Goal: Find specific page/section: Find specific page/section

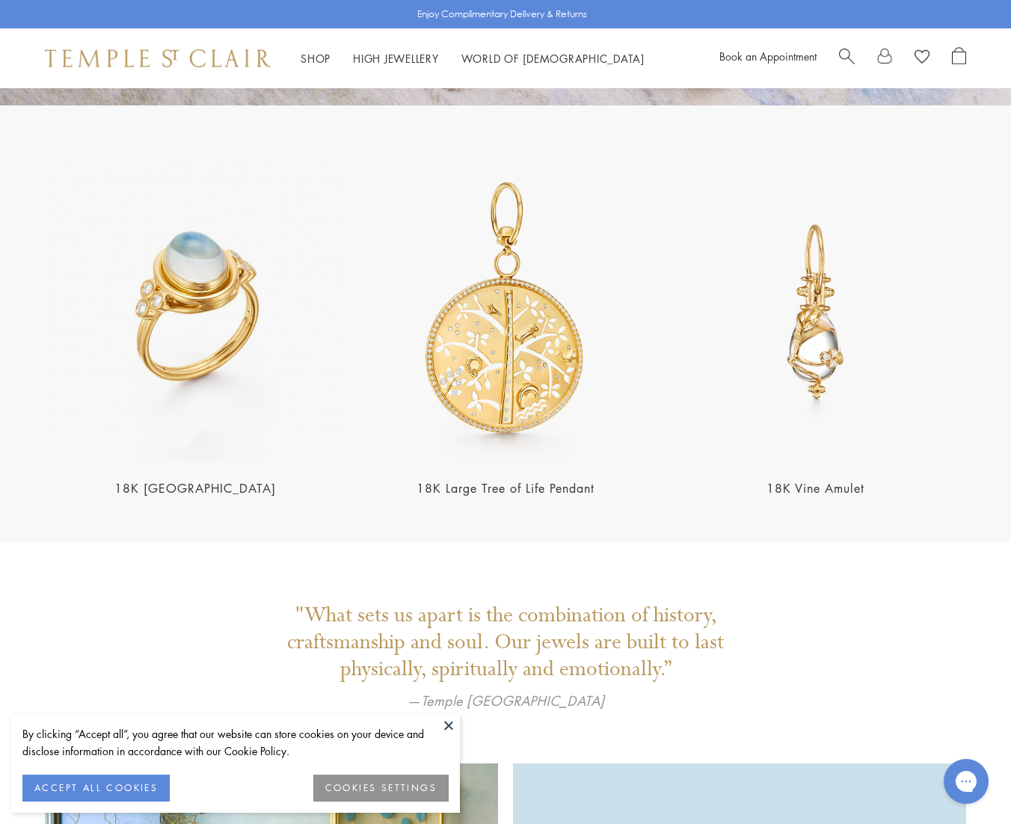
scroll to position [2552, 0]
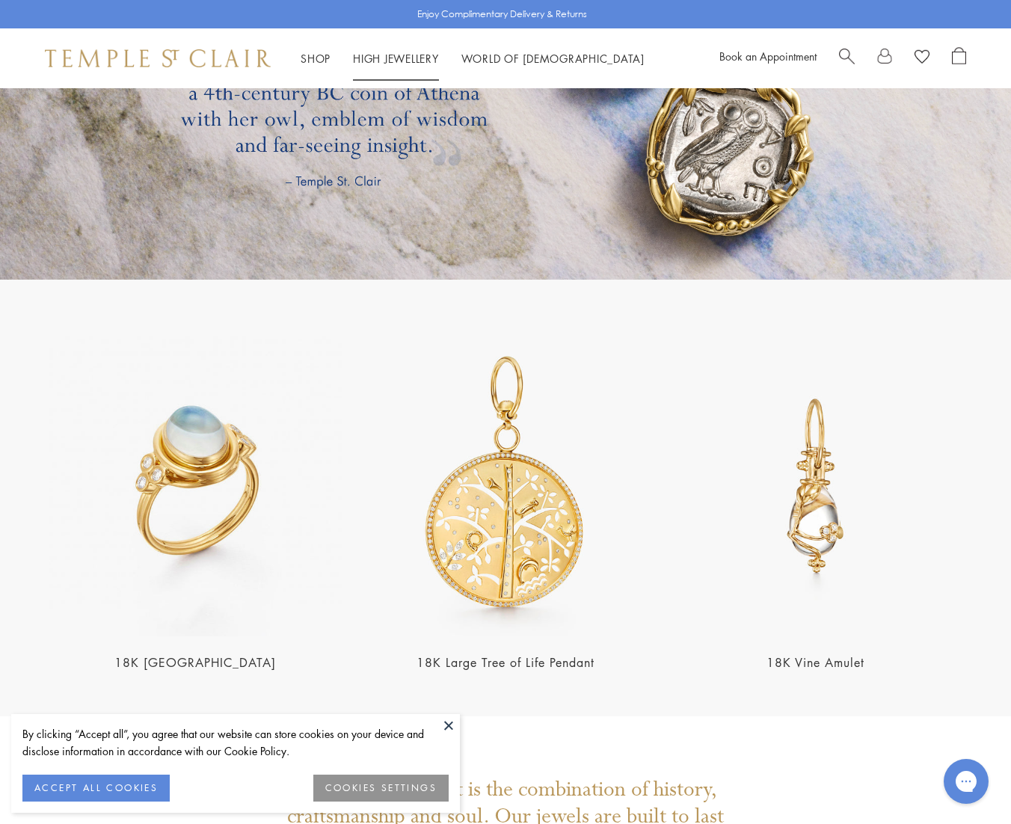
click at [399, 58] on link "High Jewellery High Jewellery" at bounding box center [396, 58] width 86 height 15
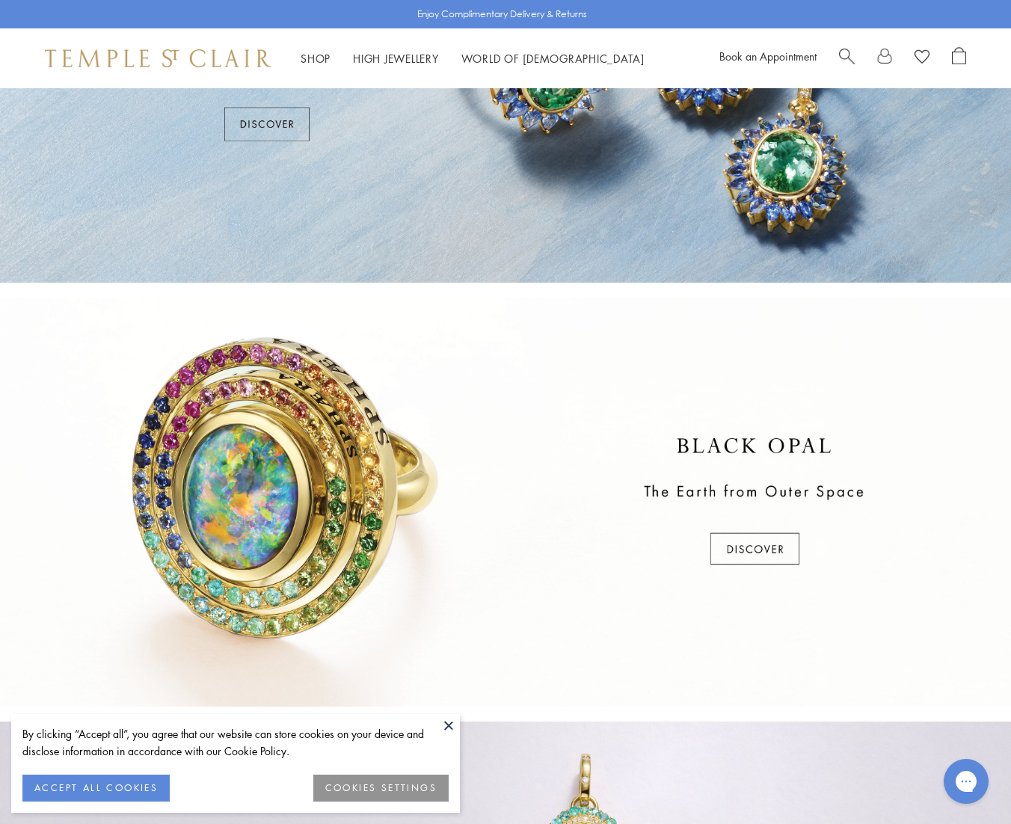
scroll to position [599, 0]
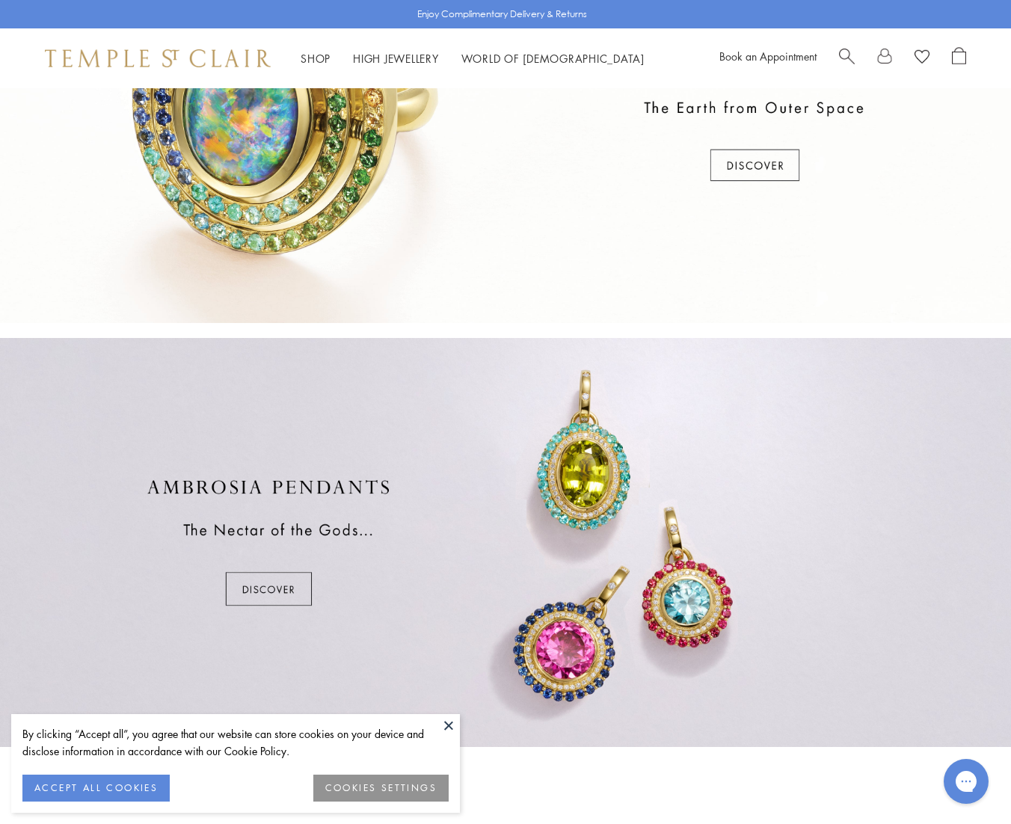
click at [449, 729] on button at bounding box center [449, 725] width 22 height 22
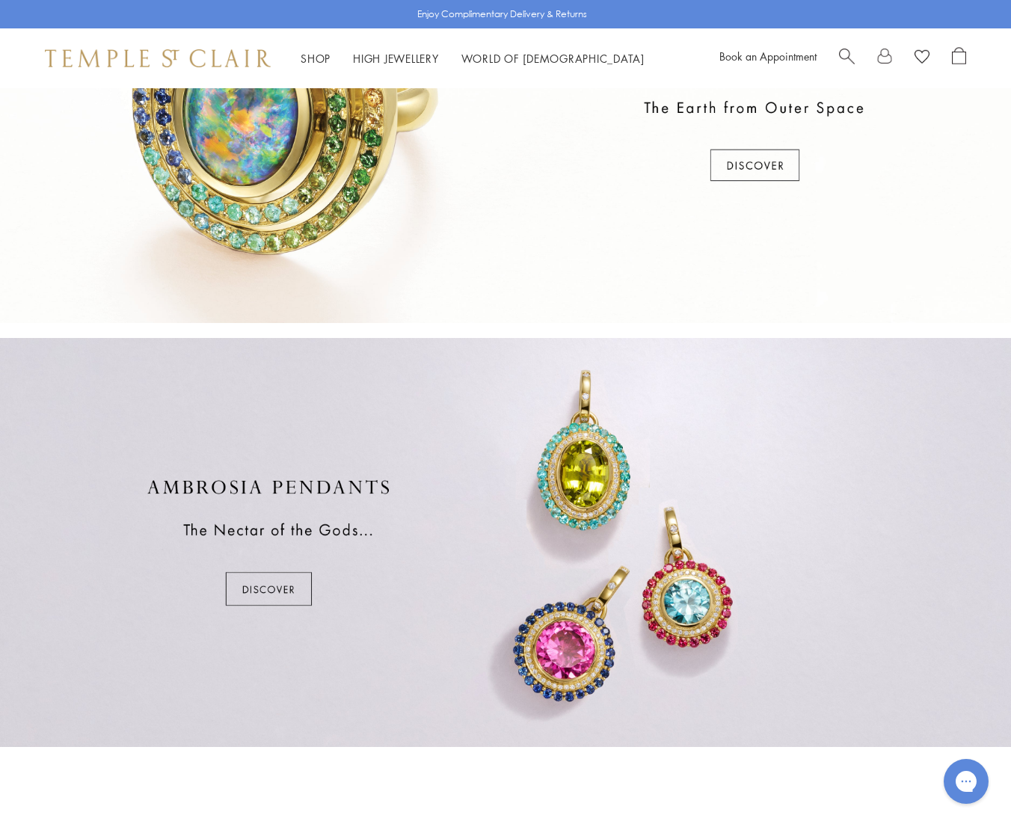
scroll to position [224, 0]
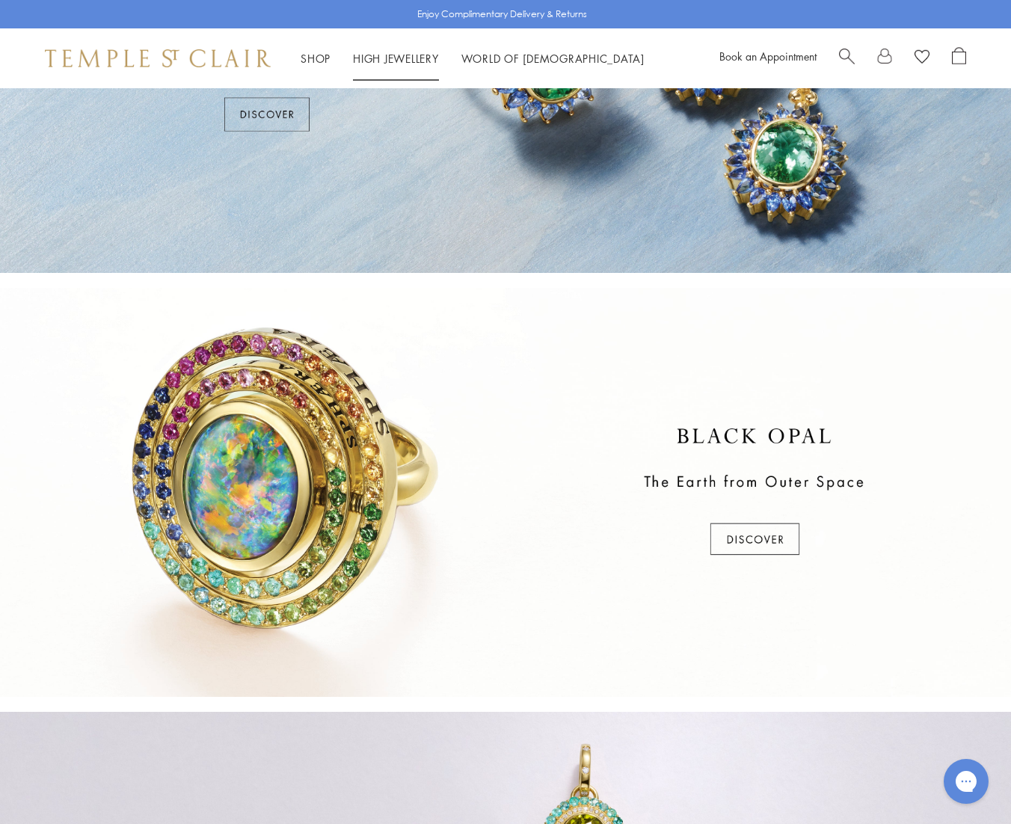
click at [388, 58] on link "High Jewellery High Jewellery" at bounding box center [396, 58] width 86 height 15
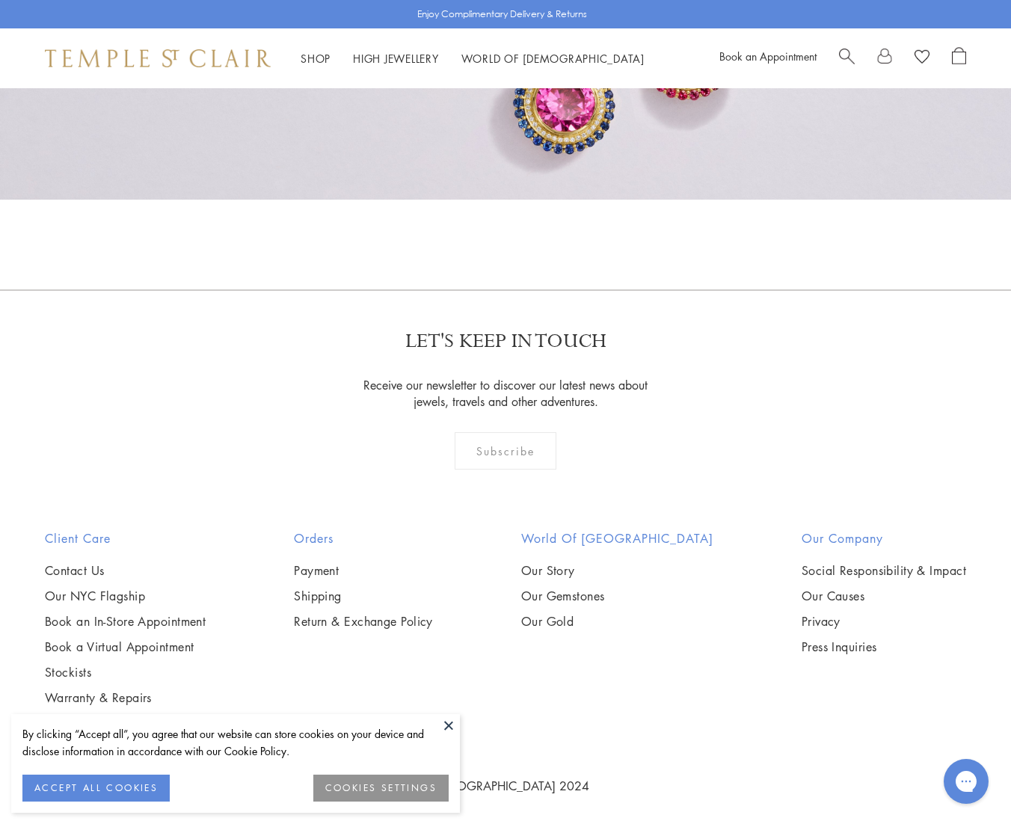
scroll to position [1151, 0]
